Goal: Information Seeking & Learning: Find specific fact

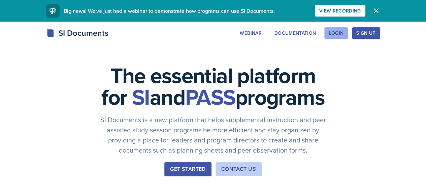
click at [344, 31] on div "Login" at bounding box center [336, 32] width 15 height 5
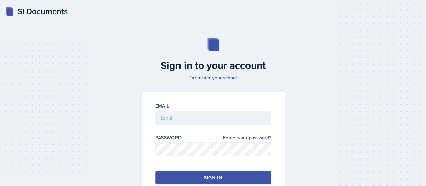
scroll to position [46, 0]
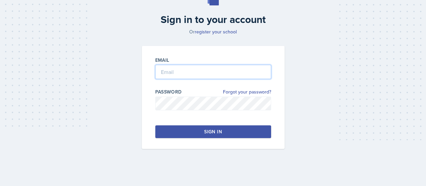
click at [175, 70] on input "email" at bounding box center [213, 72] width 116 height 14
type input "[EMAIL_ADDRESS][DOMAIN_NAME]"
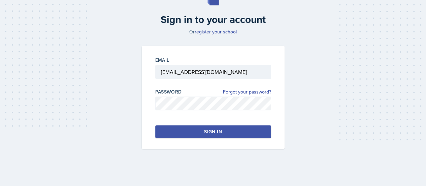
click at [208, 130] on div "Sign in" at bounding box center [213, 131] width 18 height 7
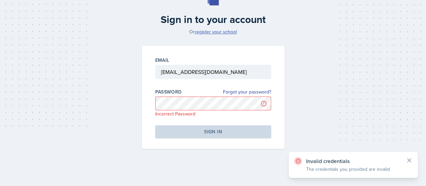
click at [214, 32] on link "register your school" at bounding box center [216, 31] width 42 height 7
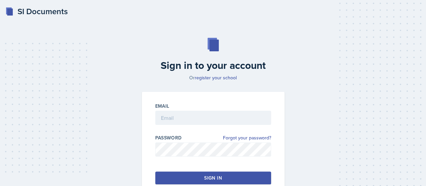
scroll to position [46, 0]
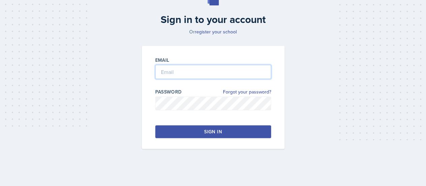
click at [177, 70] on input "email" at bounding box center [213, 72] width 116 height 14
type input "[EMAIL_ADDRESS][DOMAIN_NAME]"
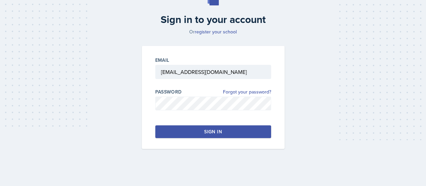
click at [239, 125] on button "Sign in" at bounding box center [213, 131] width 116 height 13
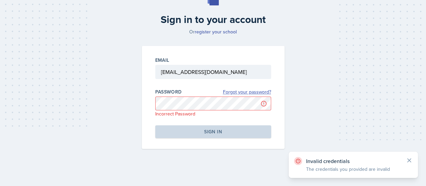
click at [247, 92] on link "Forgot your password?" at bounding box center [247, 91] width 48 height 7
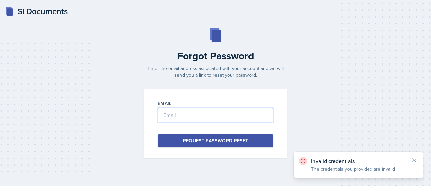
click at [194, 118] on input "email" at bounding box center [216, 115] width 116 height 14
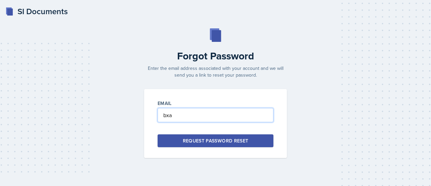
type input "bxa"
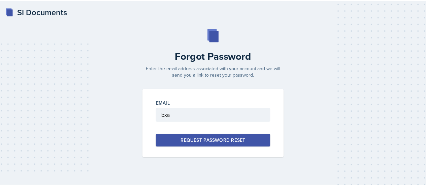
scroll to position [46, 0]
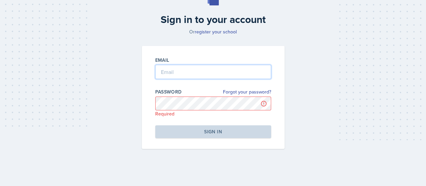
click at [172, 74] on input "email" at bounding box center [213, 72] width 116 height 14
type input "[EMAIL_ADDRESS][DOMAIN_NAME]"
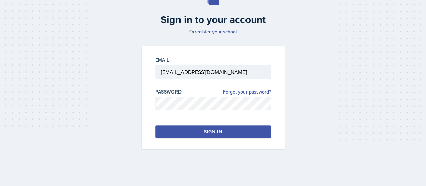
click at [216, 132] on div "Sign in" at bounding box center [213, 131] width 18 height 7
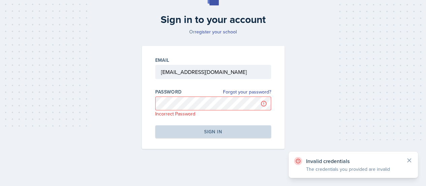
click at [380, 173] on div "Invalid credentials The credentials you provided are invalid" at bounding box center [353, 164] width 129 height 26
click at [246, 93] on link "Forgot your password?" at bounding box center [247, 91] width 48 height 7
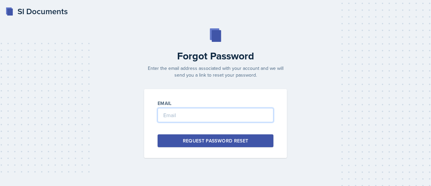
click at [180, 108] on input "email" at bounding box center [216, 115] width 116 height 14
type input "[EMAIL_ADDRESS][DOMAIN_NAME]"
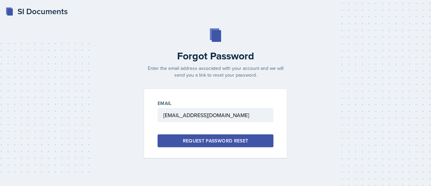
click at [231, 141] on div "Request Password Reset" at bounding box center [216, 140] width 66 height 7
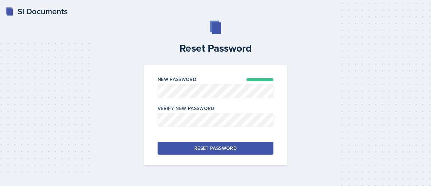
click at [221, 148] on div "Reset Password" at bounding box center [215, 148] width 42 height 7
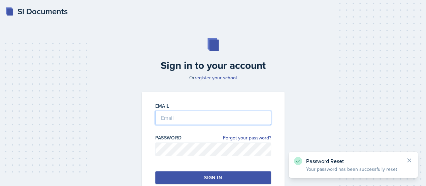
click at [195, 118] on input "email" at bounding box center [213, 118] width 116 height 14
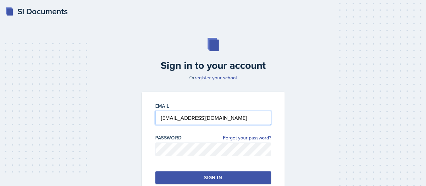
type input "[EMAIL_ADDRESS][DOMAIN_NAME]"
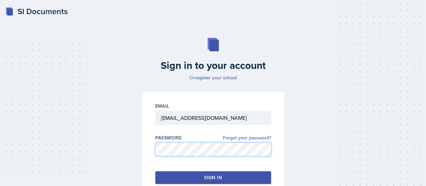
scroll to position [46, 0]
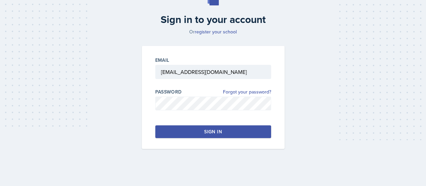
click at [227, 132] on button "Sign in" at bounding box center [213, 131] width 116 height 13
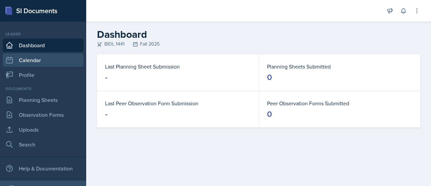
click at [42, 59] on link "Calendar" at bounding box center [43, 59] width 81 height 13
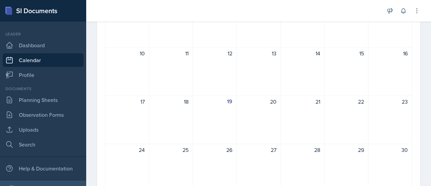
scroll to position [217, 0]
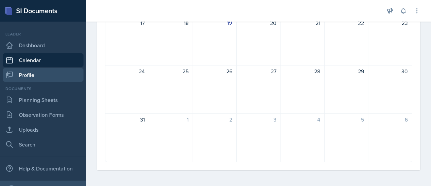
click at [41, 69] on link "Profile" at bounding box center [43, 74] width 81 height 13
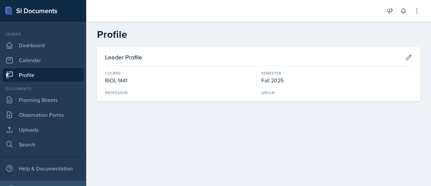
click at [115, 91] on div "Professor" at bounding box center [180, 93] width 151 height 6
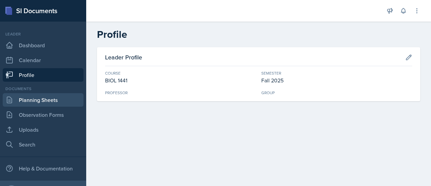
click at [46, 102] on link "Planning Sheets" at bounding box center [43, 99] width 81 height 13
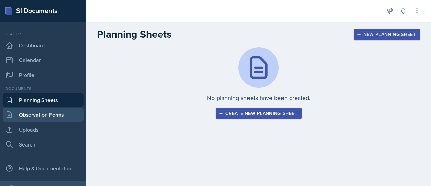
click at [46, 112] on link "Observation Forms" at bounding box center [43, 114] width 81 height 13
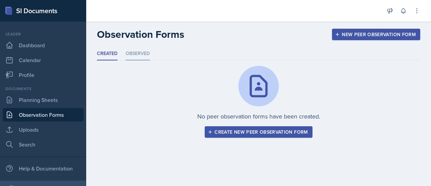
click at [138, 55] on li "Observed" at bounding box center [138, 53] width 24 height 13
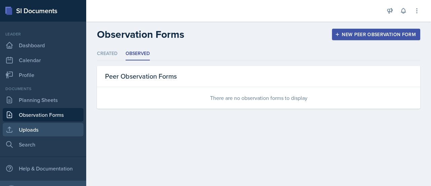
click at [41, 126] on link "Uploads" at bounding box center [43, 129] width 81 height 13
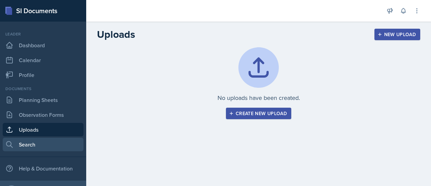
click at [35, 144] on link "Search" at bounding box center [43, 143] width 81 height 13
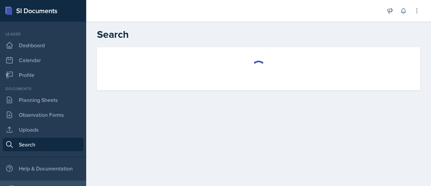
select select "all"
select select "1"
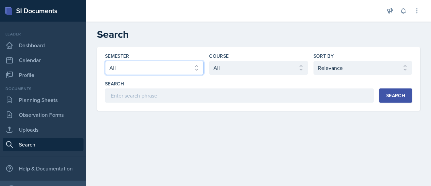
click at [175, 68] on select "Select semester All Fall 2025 Spring 2025 Fall 2024 Spring 2024 Fall 2023" at bounding box center [154, 68] width 99 height 14
select select "be49984f-99df-4d20-9869-866254f619e9"
click at [105, 61] on select "Select semester All Fall 2025 Spring 2025 Fall 2024 Spring 2024 Fall 2023" at bounding box center [154, 68] width 99 height 14
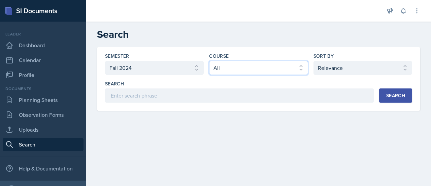
click at [292, 66] on select "Select course All ASTR 1345 BIOL 1345 BIOL 1441 BIOL 1442 BIOL 2300 BIOL 2444 B…" at bounding box center [258, 68] width 99 height 14
select select "2e263679-d834-47af-91bc-e3d071885f84"
click at [209, 61] on select "Select course All ASTR 1345 BIOL 1345 BIOL 1441 BIOL 1442 BIOL 2300 BIOL 2444 B…" at bounding box center [258, 68] width 99 height 14
click at [403, 93] on div "Search" at bounding box center [395, 95] width 19 height 5
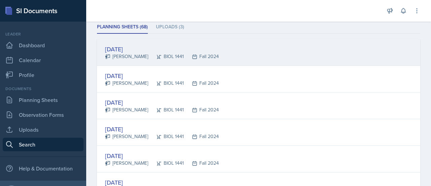
scroll to position [96, 0]
click at [142, 48] on div "[DATE]" at bounding box center [162, 48] width 114 height 9
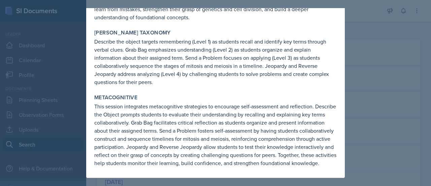
scroll to position [611, 0]
click at [347, 127] on div at bounding box center [215, 93] width 431 height 186
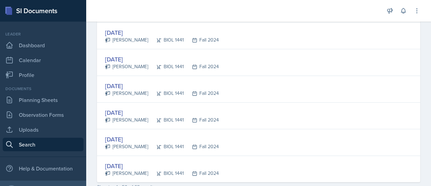
scroll to position [1316, 0]
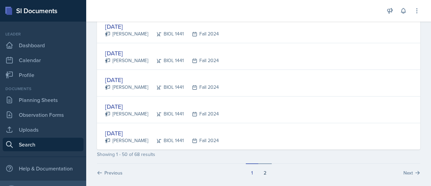
click at [261, 165] on button "2" at bounding box center [264, 169] width 13 height 13
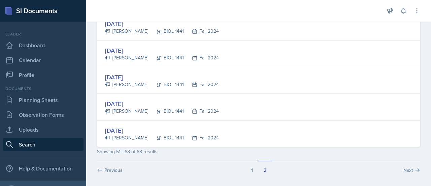
scroll to position [468, 0]
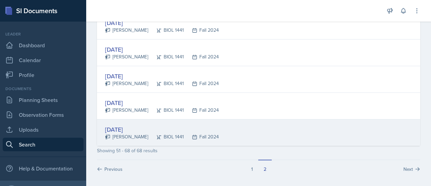
click at [134, 125] on div "[DATE]" at bounding box center [162, 129] width 114 height 9
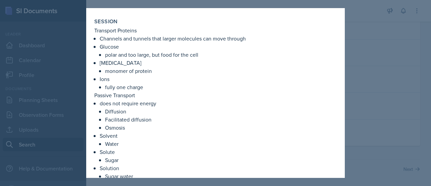
scroll to position [0, 0]
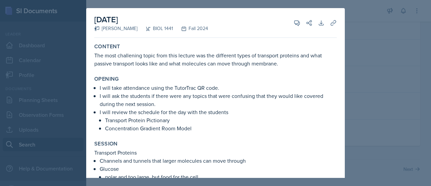
click at [370, 19] on div at bounding box center [215, 93] width 431 height 186
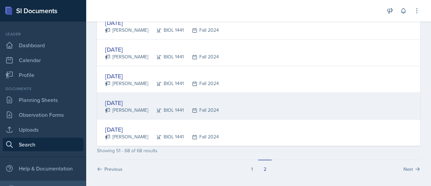
click at [134, 100] on div "[DATE]" at bounding box center [162, 102] width 114 height 9
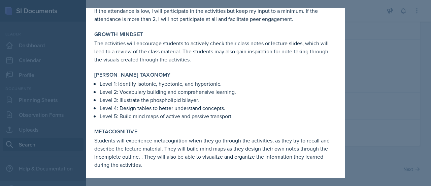
scroll to position [530, 0]
